Goal: Task Accomplishment & Management: Use online tool/utility

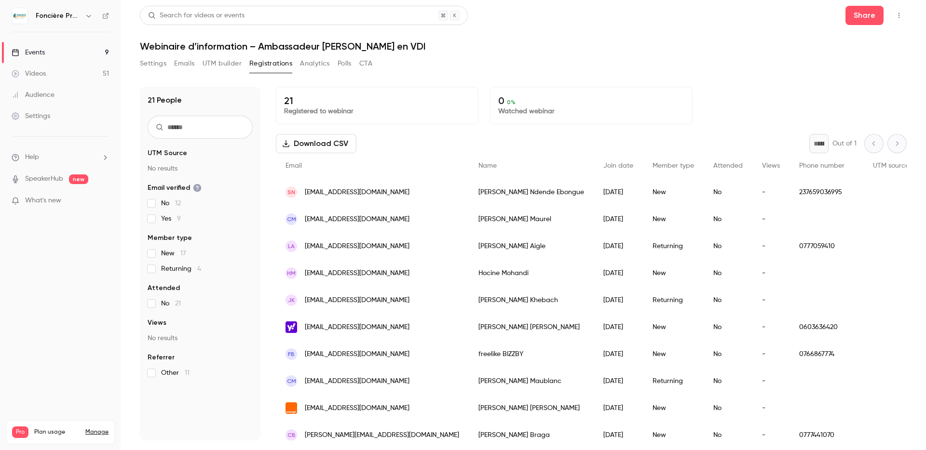
click at [52, 52] on link "Events 9" at bounding box center [60, 52] width 121 height 21
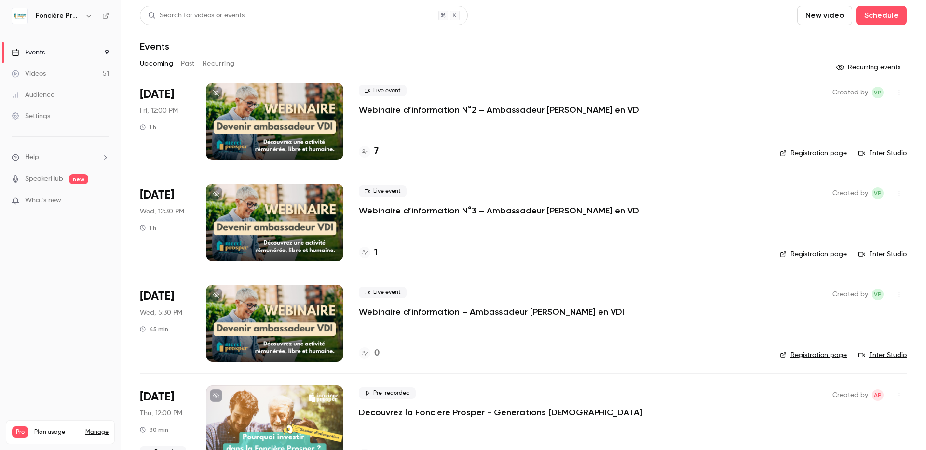
click at [492, 109] on p "Webinaire d’information N°2 – Ambassadeur [PERSON_NAME] en VDI" at bounding box center [500, 110] width 282 height 12
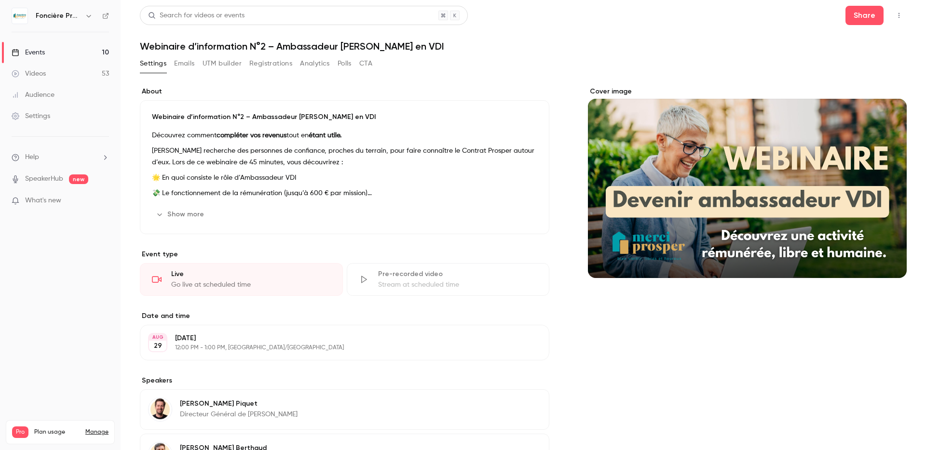
click at [270, 62] on button "Registrations" at bounding box center [270, 63] width 43 height 15
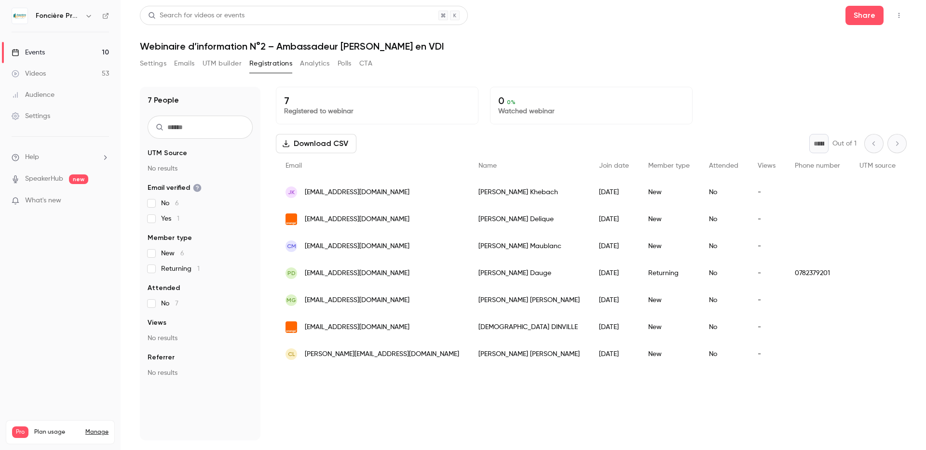
click at [155, 66] on button "Settings" at bounding box center [153, 63] width 27 height 15
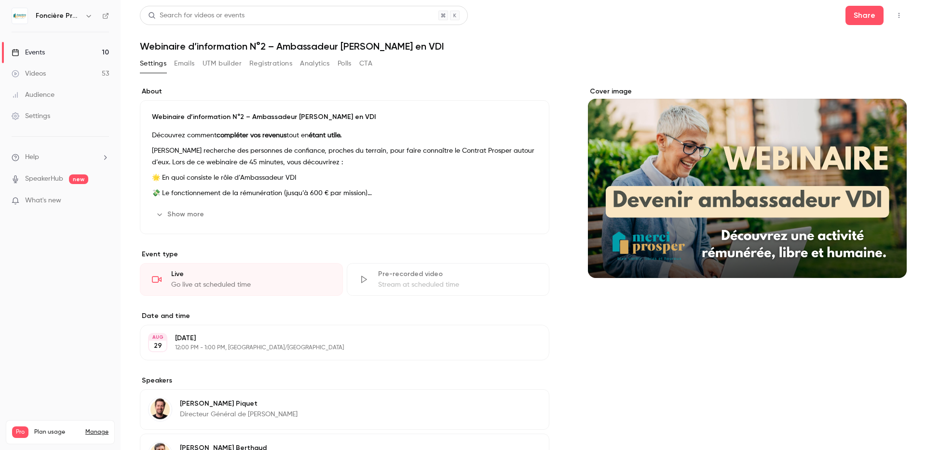
click at [895, 15] on icon "button" at bounding box center [899, 15] width 8 height 7
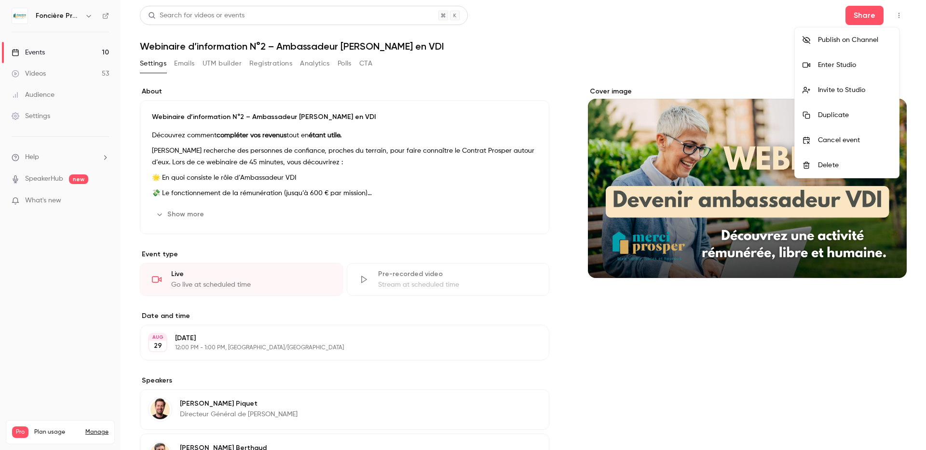
click at [829, 65] on div "Enter Studio" at bounding box center [854, 65] width 73 height 10
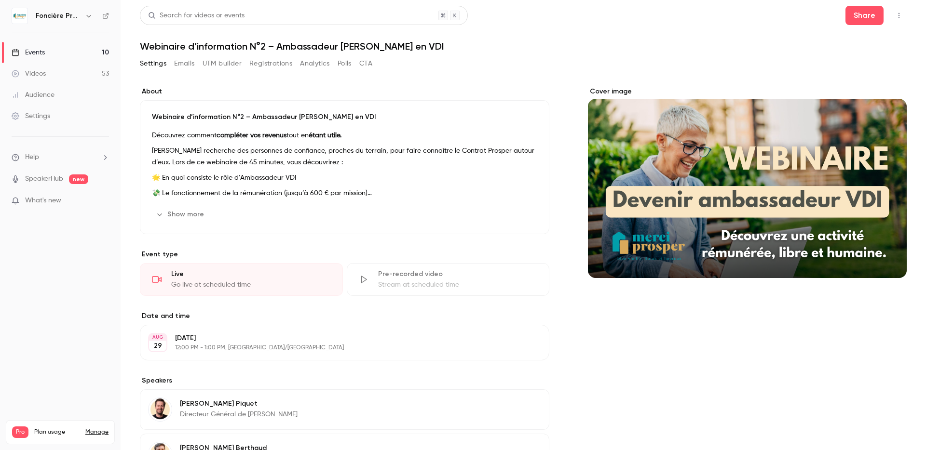
click at [42, 53] on div "Events" at bounding box center [28, 53] width 33 height 10
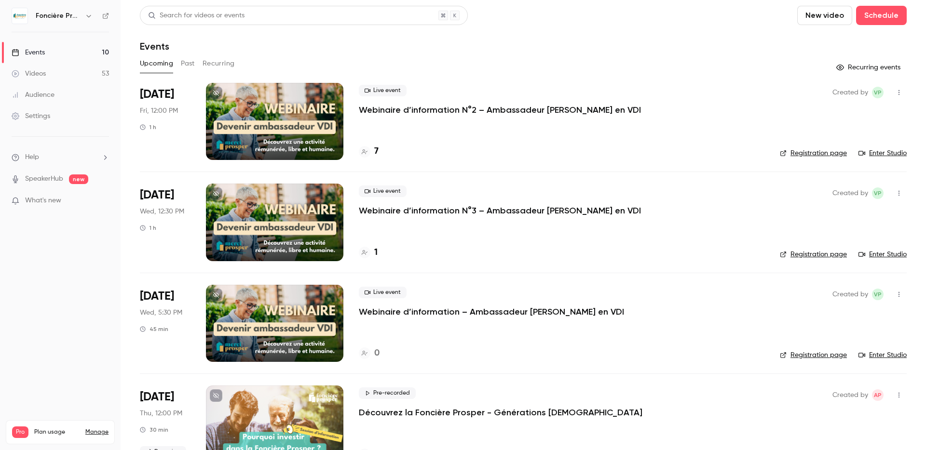
click at [187, 63] on button "Past" at bounding box center [188, 63] width 14 height 15
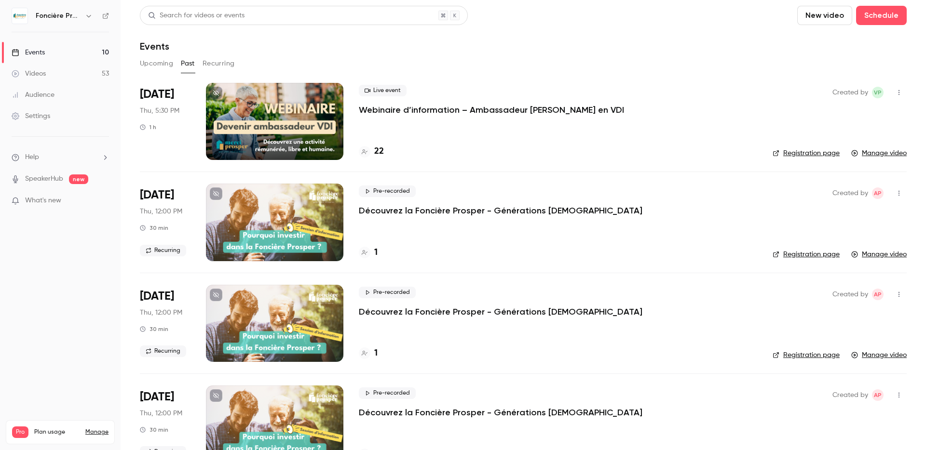
click at [895, 94] on icon "button" at bounding box center [899, 92] width 8 height 7
click at [893, 92] on div at bounding box center [463, 225] width 926 height 450
click at [883, 151] on link "Manage video" at bounding box center [878, 154] width 55 height 10
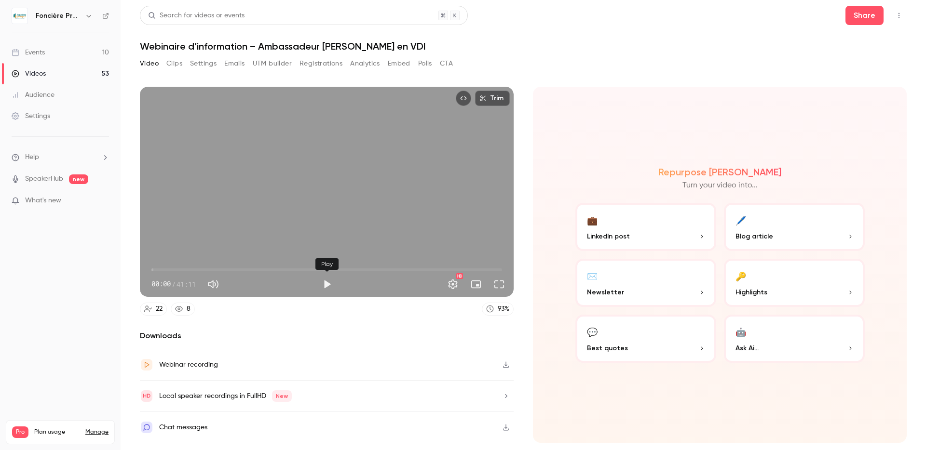
click at [329, 281] on button "Play" at bounding box center [326, 284] width 19 height 19
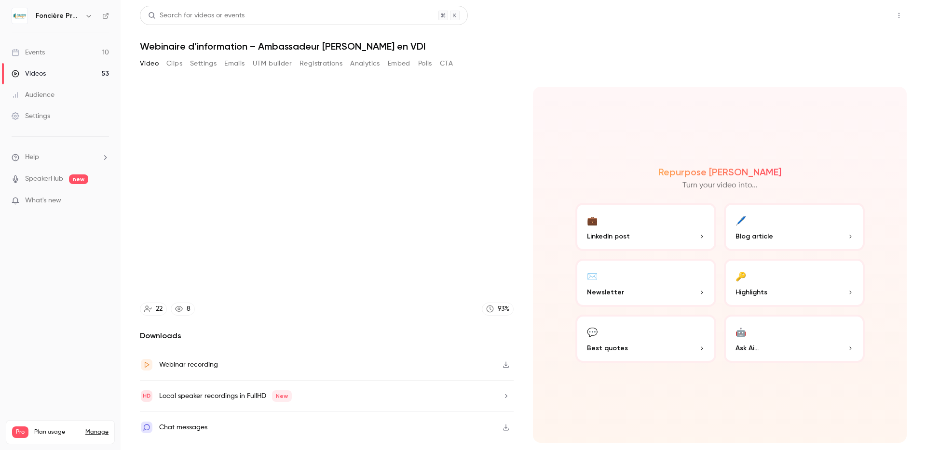
click at [878, 16] on button "Share" at bounding box center [864, 15] width 38 height 19
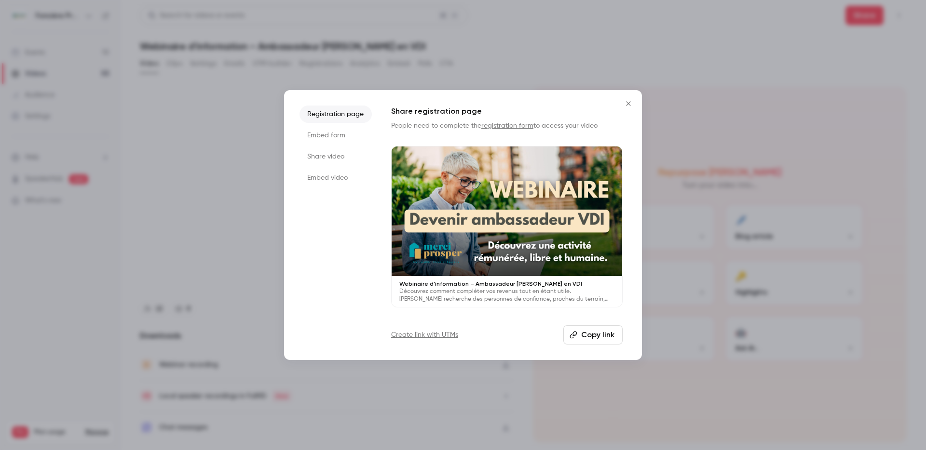
click at [325, 136] on li "Embed form" at bounding box center [336, 135] width 72 height 17
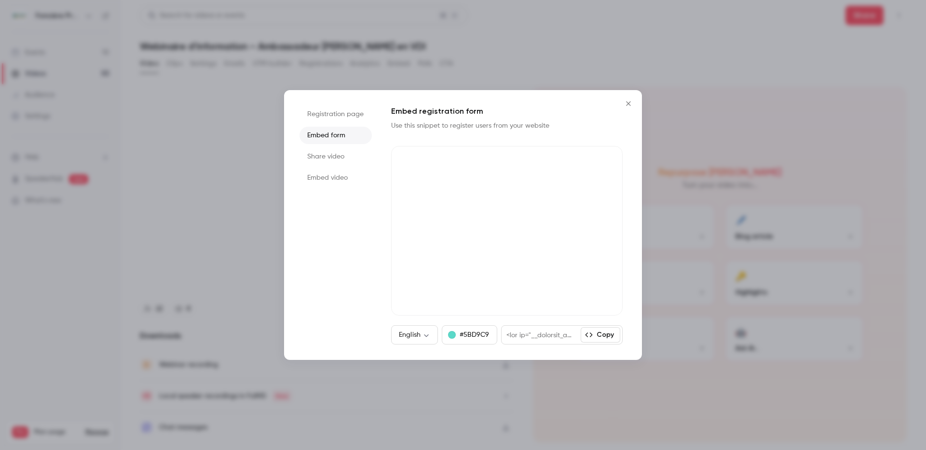
click at [331, 156] on li "Share video" at bounding box center [336, 156] width 72 height 17
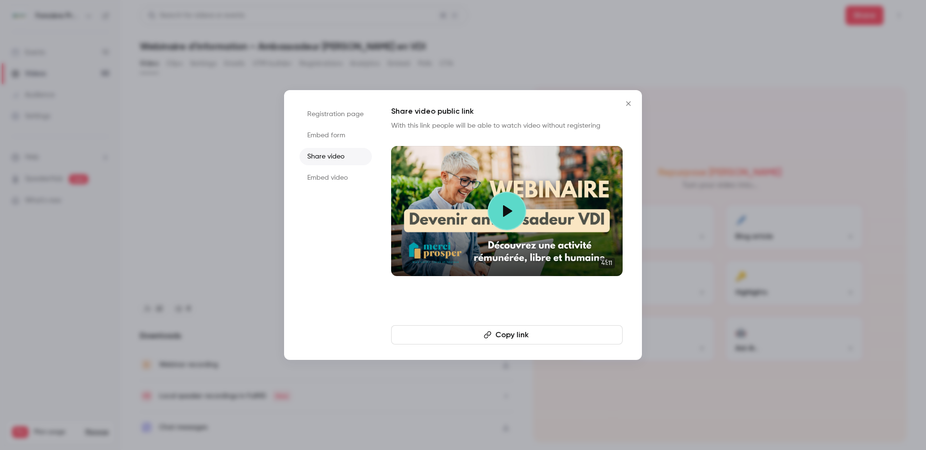
click at [333, 173] on li "Embed video" at bounding box center [336, 177] width 72 height 17
click at [333, 156] on li "Share video" at bounding box center [336, 156] width 72 height 17
click at [516, 338] on button "Copy link" at bounding box center [507, 335] width 232 height 19
type input "****"
click at [632, 103] on icon "Close" at bounding box center [629, 104] width 12 height 8
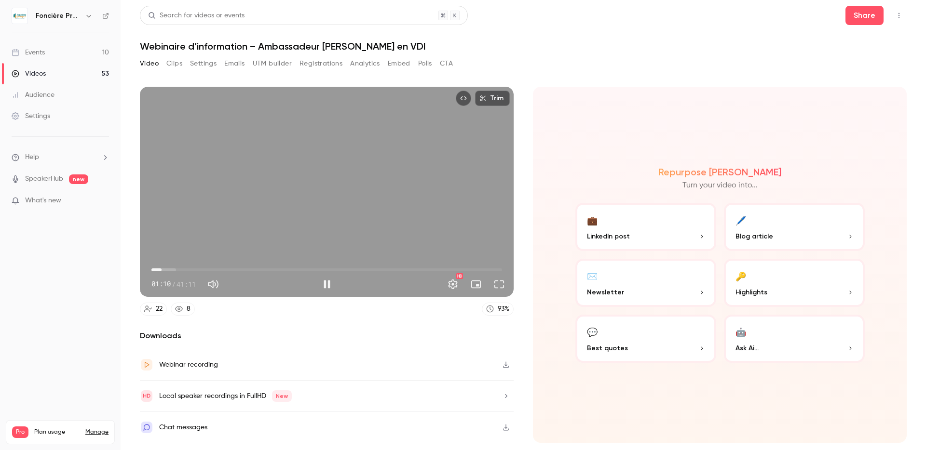
click at [169, 269] on span "01:10" at bounding box center [326, 269] width 351 height 15
click at [177, 270] on span "02:02" at bounding box center [326, 269] width 351 height 15
click at [202, 271] on span "02:56" at bounding box center [326, 269] width 351 height 15
click at [275, 270] on span "14:30" at bounding box center [326, 269] width 351 height 15
click at [374, 270] on span "26:07" at bounding box center [326, 269] width 351 height 15
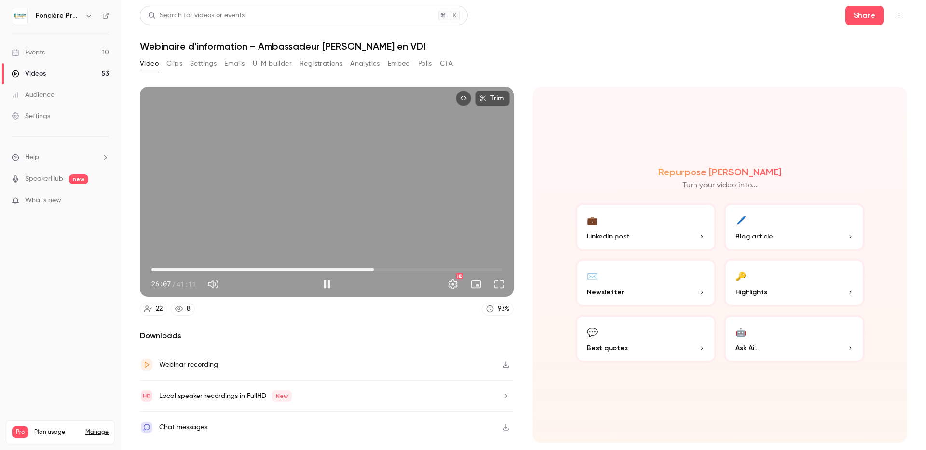
click at [390, 268] on span "26:07" at bounding box center [326, 269] width 351 height 15
click at [421, 268] on span "31:37" at bounding box center [326, 269] width 351 height 15
click at [439, 268] on span "31:37" at bounding box center [326, 269] width 351 height 15
click at [455, 270] on span "33:46" at bounding box center [326, 269] width 351 height 15
click at [477, 269] on span "35:41" at bounding box center [326, 269] width 351 height 15
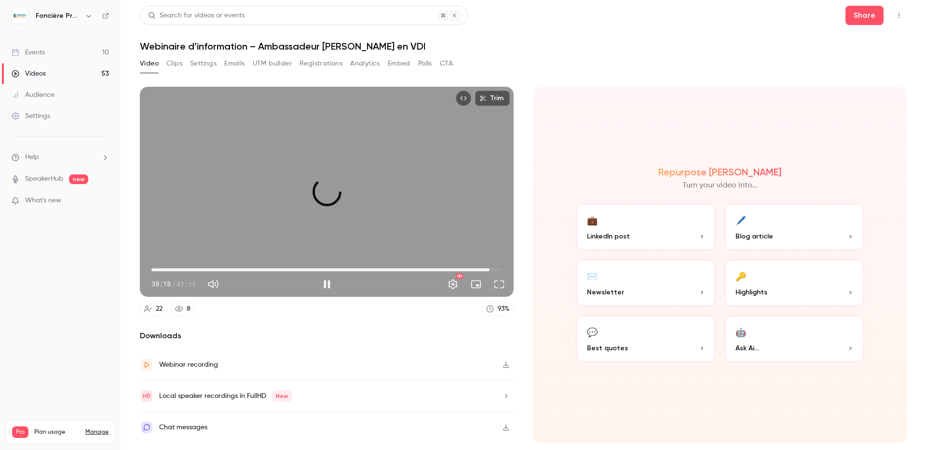
click at [490, 270] on span "39:43" at bounding box center [326, 269] width 351 height 15
click at [334, 269] on span "39:44" at bounding box center [326, 269] width 351 height 15
click at [312, 270] on span "21:25" at bounding box center [326, 269] width 351 height 15
click at [366, 270] on span "25:09" at bounding box center [326, 269] width 351 height 15
click at [325, 283] on button "Pause" at bounding box center [326, 284] width 19 height 19
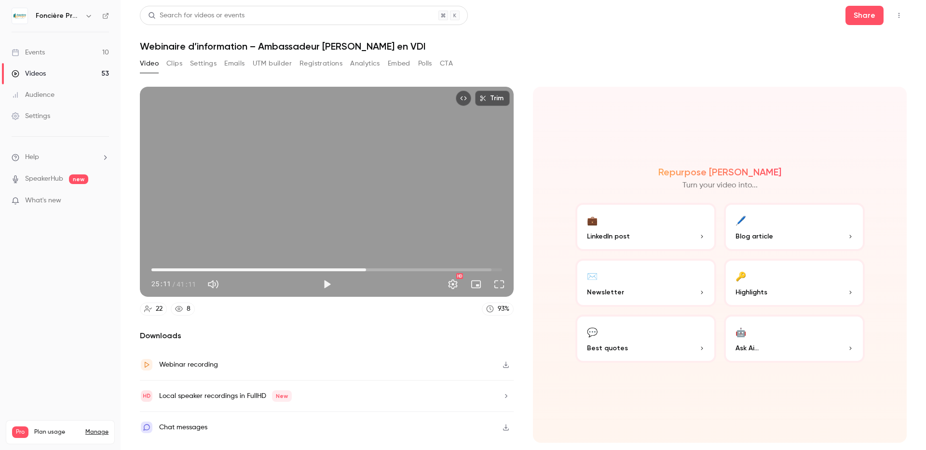
type input "******"
click at [494, 99] on button "Trim" at bounding box center [492, 98] width 35 height 15
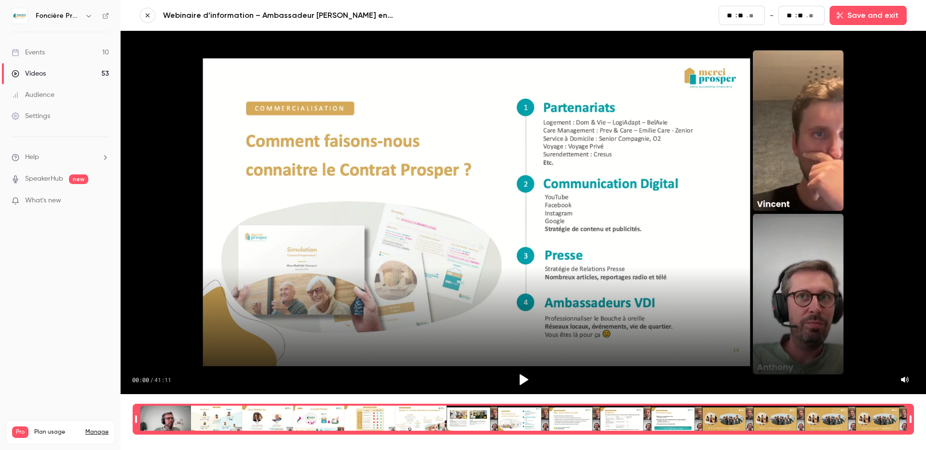
click at [144, 17] on icon "button" at bounding box center [147, 15] width 7 height 7
